Goal: Task Accomplishment & Management: Use online tool/utility

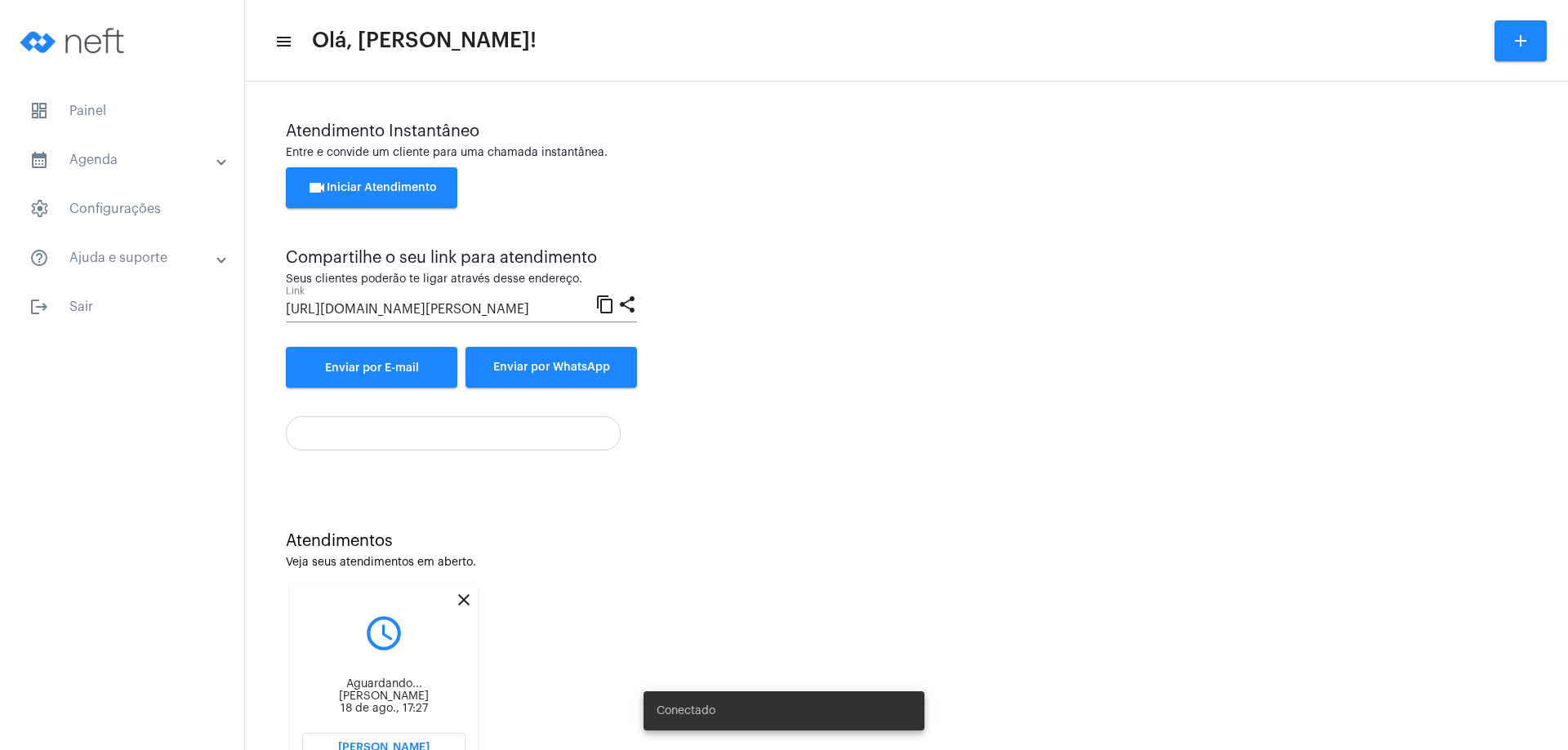
scroll to position [70, 0]
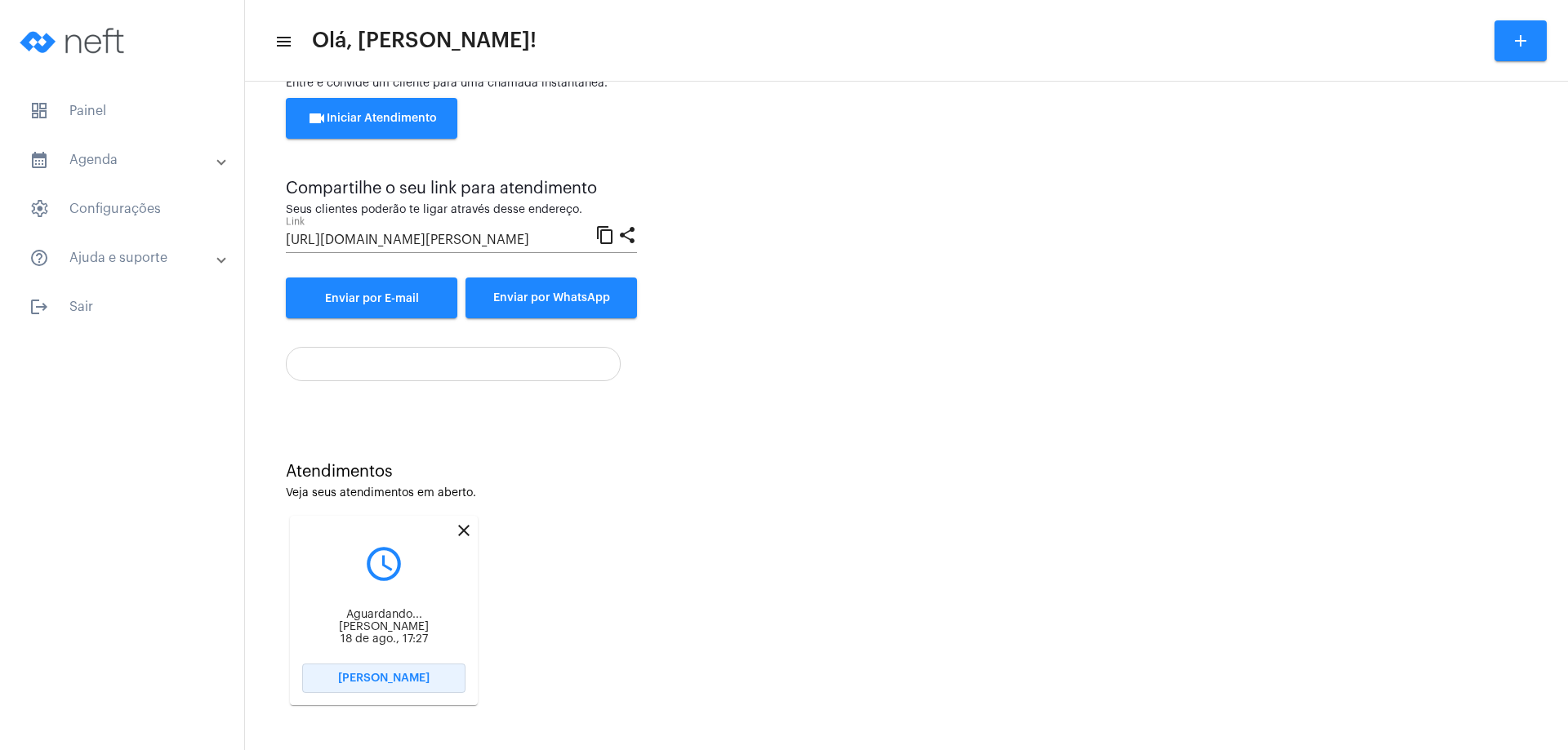
click at [389, 675] on span "[PERSON_NAME]" at bounding box center [383, 679] width 91 height 12
